Goal: Navigation & Orientation: Find specific page/section

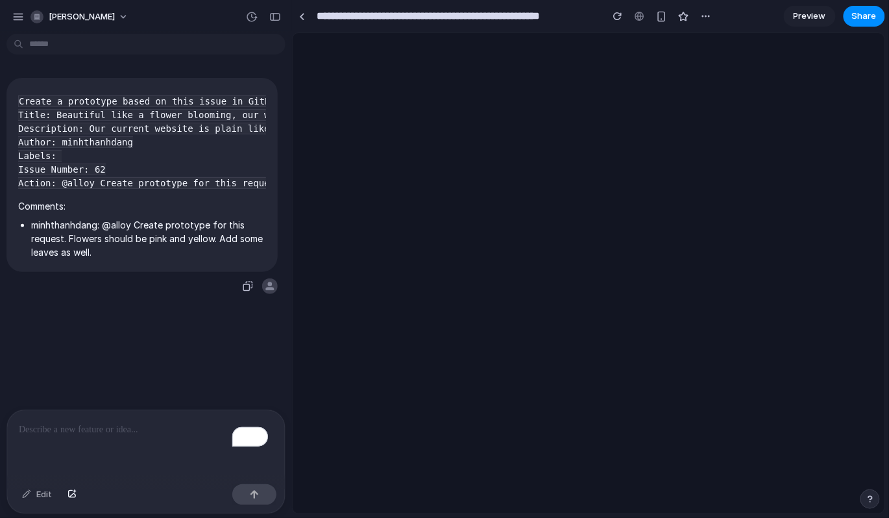
click at [219, 191] on span "Create a prototype based on this issue in GitHub: Title: Beautiful like a flowe…" at bounding box center [142, 175] width 248 height 179
drag, startPoint x: 225, startPoint y: 184, endPoint x: 279, endPoint y: 182, distance: 54.6
click at [279, 182] on div "Create a prototype based on this issue in GitHub: Title: Beautiful like a flowe…" at bounding box center [142, 224] width 284 height 371
click at [245, 182] on code "Create a prototype based on this issue in GitHub: Title: Beautiful like a flowe…" at bounding box center [316, 141] width 597 height 93
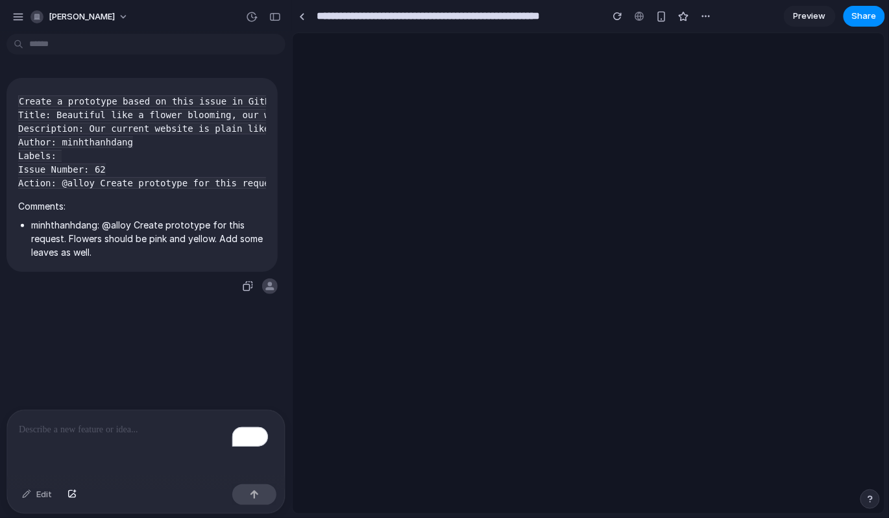
click at [223, 121] on pre "Create a prototype based on this issue in GitHub: Title: Beautiful like a flowe…" at bounding box center [142, 142] width 248 height 95
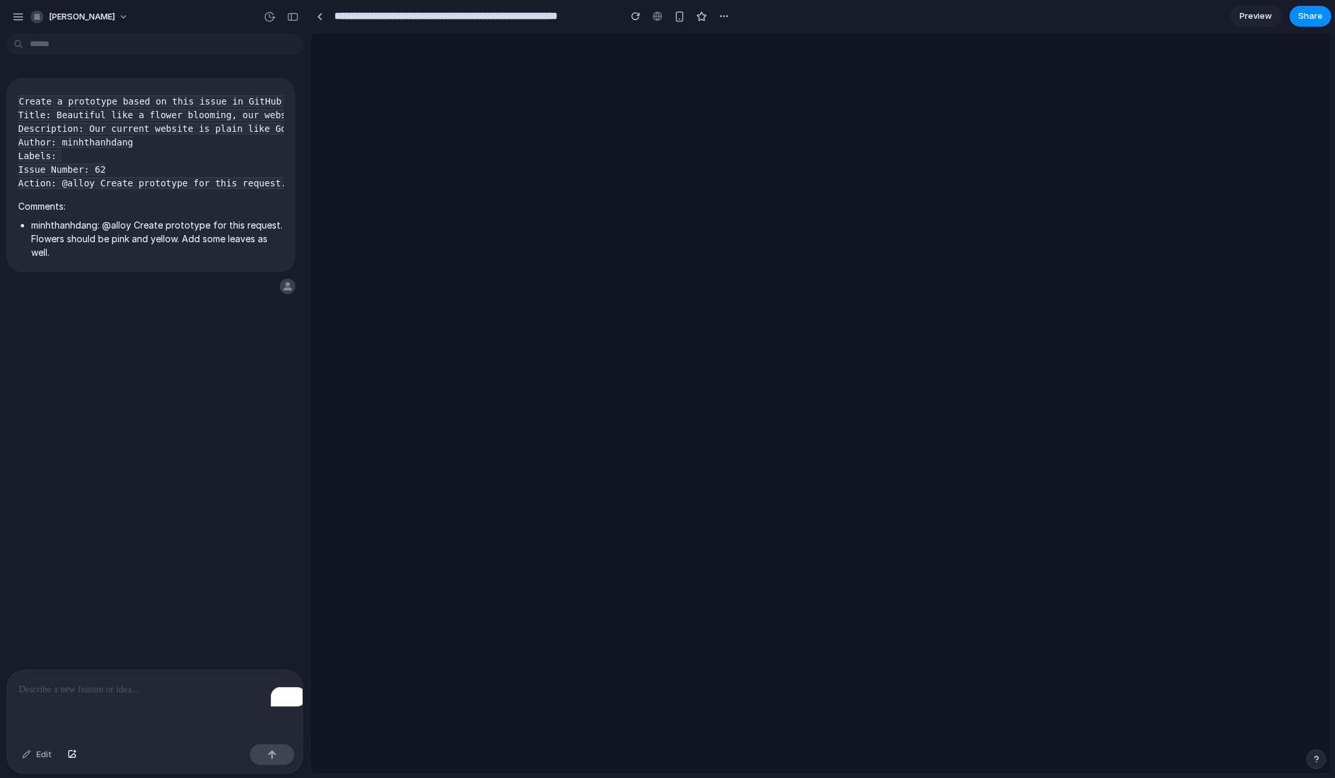
drag, startPoint x: 290, startPoint y: 197, endPoint x: 310, endPoint y: 277, distance: 82.3
drag, startPoint x: 68, startPoint y: 116, endPoint x: 155, endPoint y: 162, distance: 98.1
click at [131, 142] on code "Create a prototype based on this issue in GitHub: Title: Beautiful like a flowe…" at bounding box center [316, 141] width 597 height 93
click at [160, 164] on pre "Create a prototype based on this issue in GitHub: Title: Beautiful like a flowe…" at bounding box center [150, 142] width 265 height 95
click at [124, 6] on button "[PERSON_NAME]" at bounding box center [80, 16] width 110 height 21
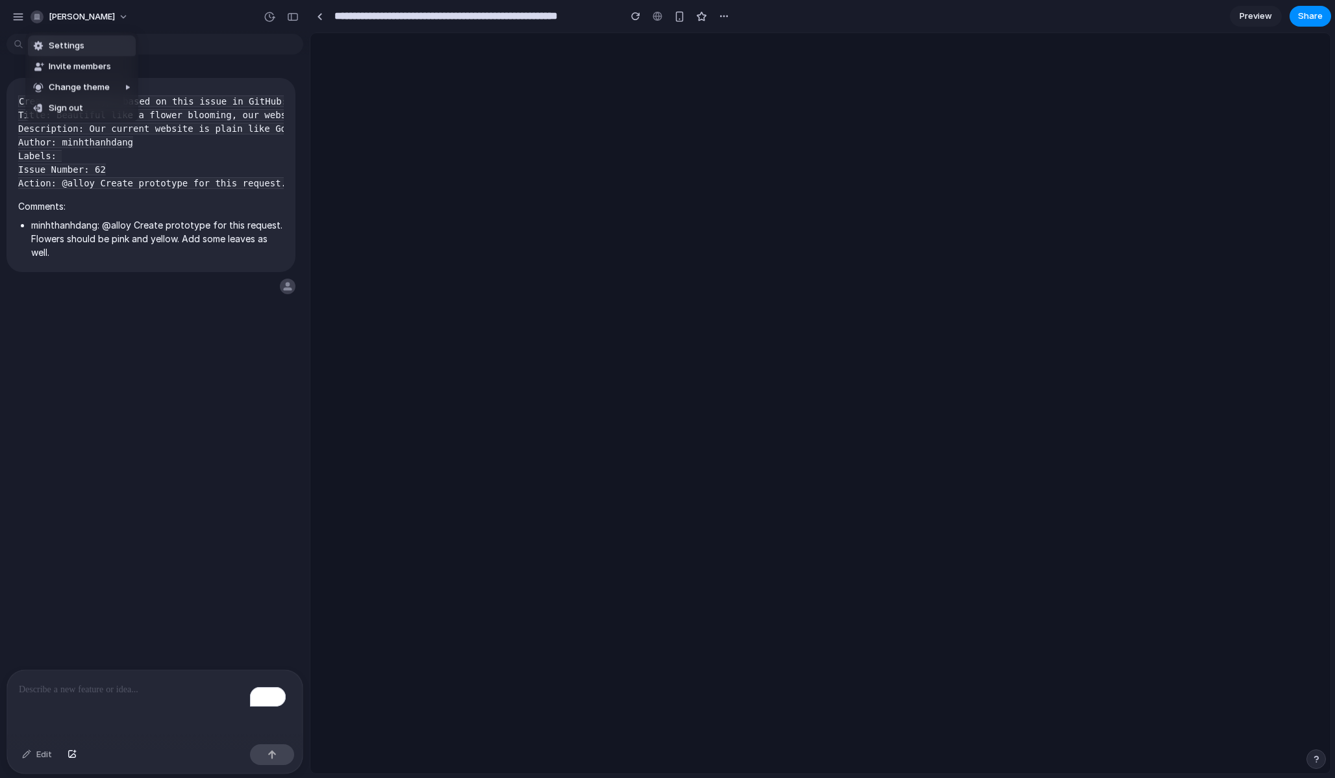
click at [40, 14] on div "Settings Invite members Change theme Sign out" at bounding box center [667, 389] width 1335 height 778
click at [25, 15] on div "[PERSON_NAME]" at bounding box center [73, 16] width 123 height 21
click at [32, 16] on div "button" at bounding box center [37, 16] width 13 height 13
click at [18, 12] on div "Settings Invite members Change theme Sign out" at bounding box center [667, 389] width 1335 height 778
click at [17, 12] on div "button" at bounding box center [18, 17] width 12 height 12
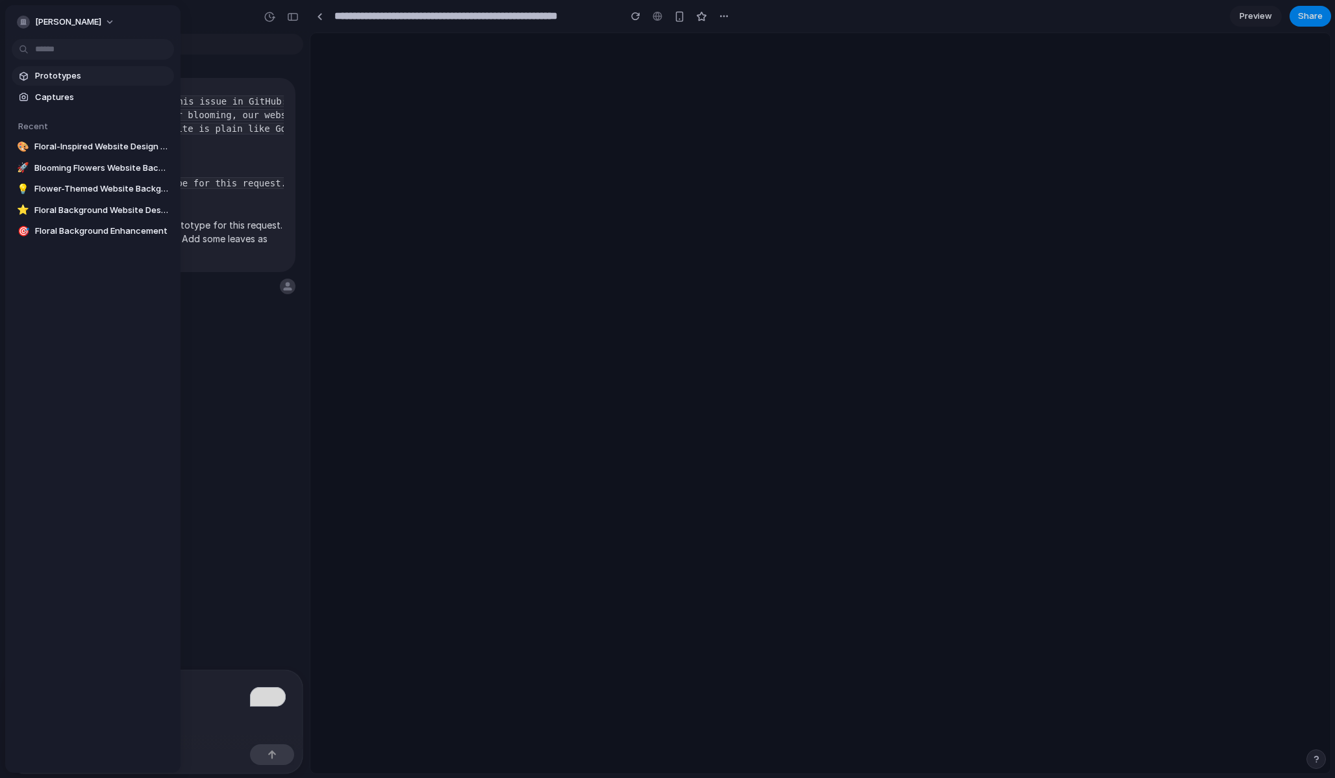
click at [60, 72] on span "Prototypes" at bounding box center [102, 75] width 134 height 13
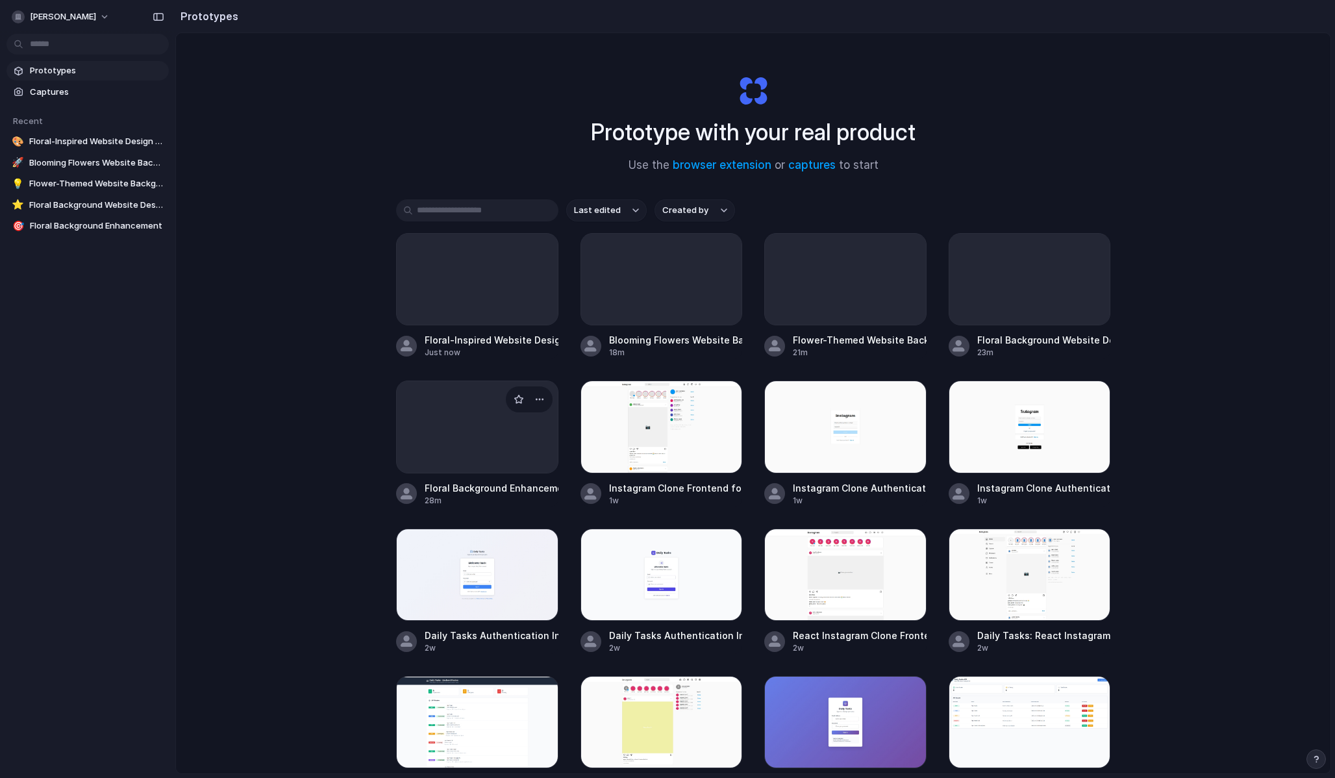
click at [454, 426] on div at bounding box center [477, 426] width 161 height 91
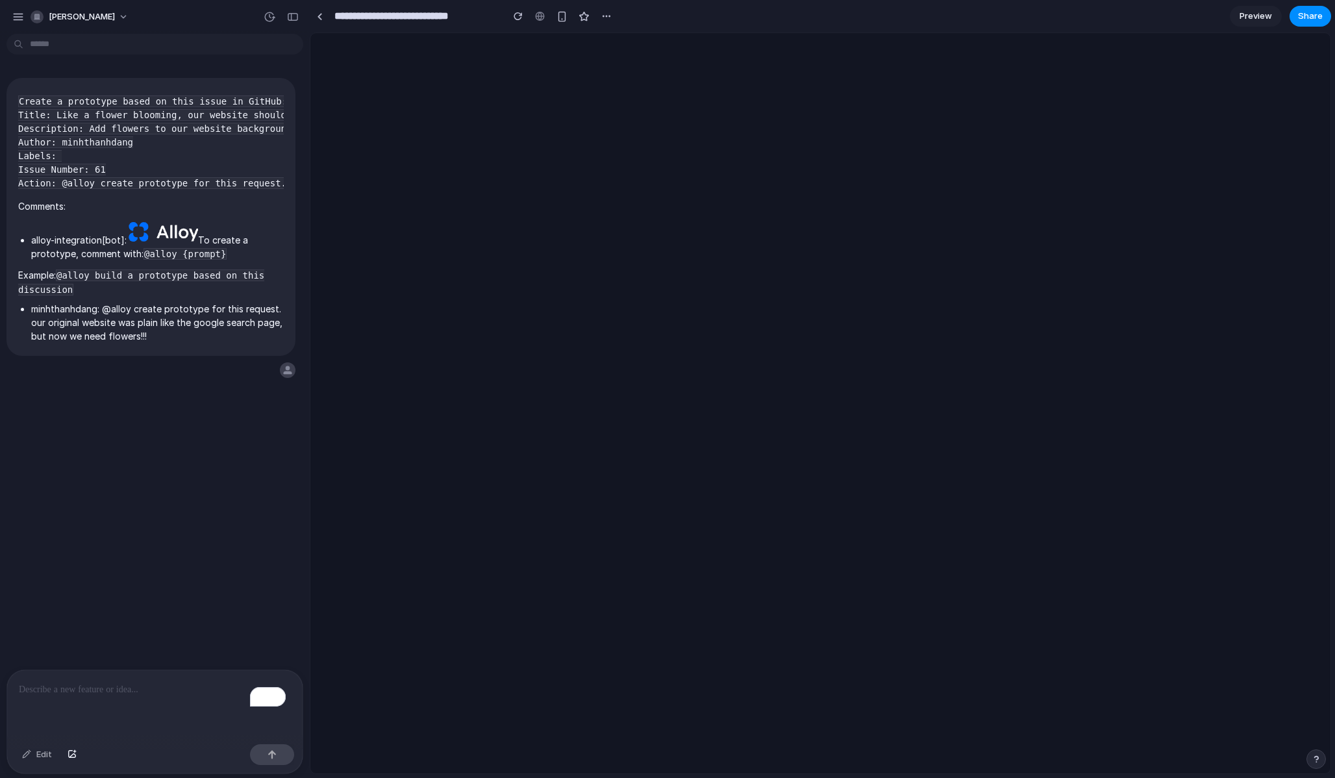
click at [889, 14] on span "Preview" at bounding box center [1255, 16] width 32 height 13
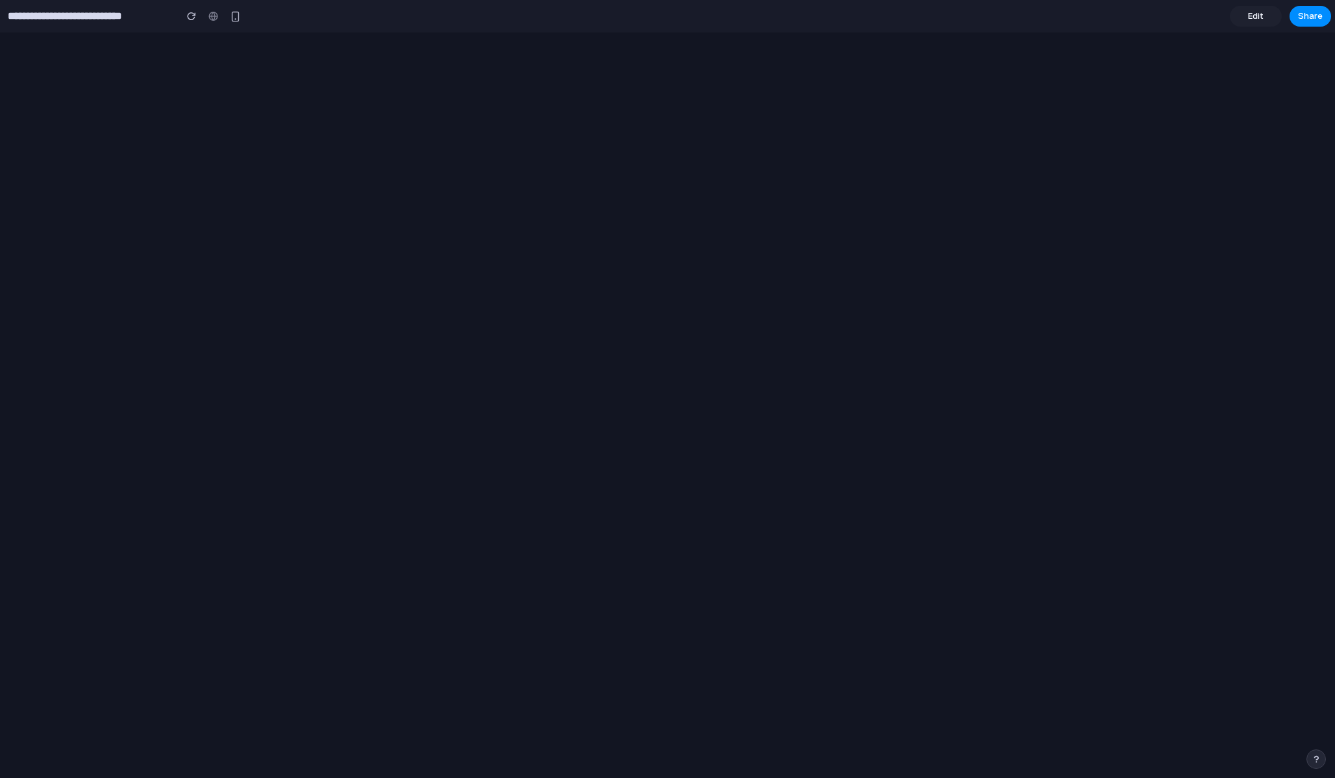
click at [595, 148] on div at bounding box center [667, 404] width 1335 height 745
